Goal: Information Seeking & Learning: Understand process/instructions

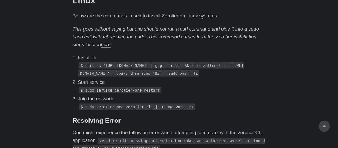
scroll to position [402, 0]
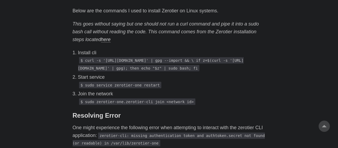
drag, startPoint x: 84, startPoint y: 61, endPoint x: 125, endPoint y: 84, distance: 46.6
click at [125, 72] on p "$ curl -s '[URL][DOMAIN_NAME]' | gpg --import && \ if z=$(curl -s '[URL][DOMAIN…" at bounding box center [171, 64] width 187 height 16
copy code "curl -s 'https://raw.githubusercontent.com/zerotier/ZeroTierOne/master/doc/cont…"
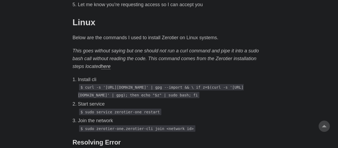
click at [101, 66] on link "here" at bounding box center [106, 65] width 10 height 5
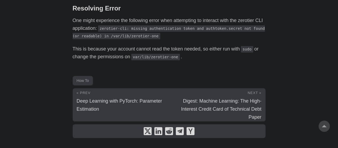
scroll to position [538, 0]
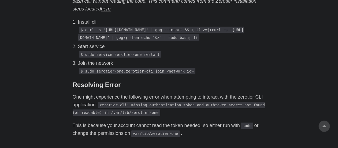
scroll to position [431, 0]
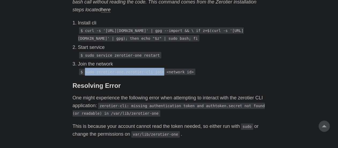
drag, startPoint x: 85, startPoint y: 88, endPoint x: 158, endPoint y: 89, distance: 72.8
click at [158, 75] on code "$ sudo zerotier-one.zerotier-cli join <network id>" at bounding box center [137, 72] width 116 height 6
copy code "sudo zerotier-one.zerotier-cli join"
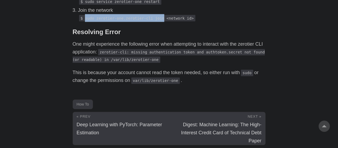
scroll to position [512, 0]
